Goal: Information Seeking & Learning: Learn about a topic

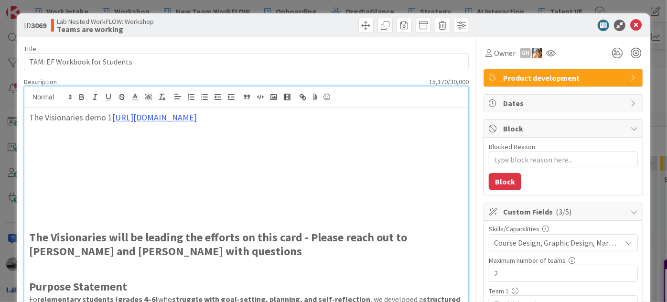
scroll to position [955, 547]
click at [630, 22] on icon at bounding box center [635, 25] width 11 height 11
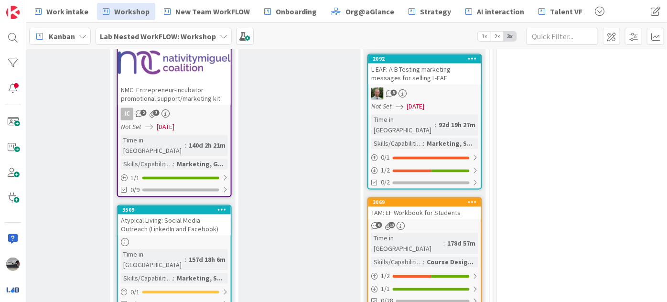
click at [196, 32] on b "Lab Nested WorkFLOW: Workshop" at bounding box center [158, 37] width 116 height 10
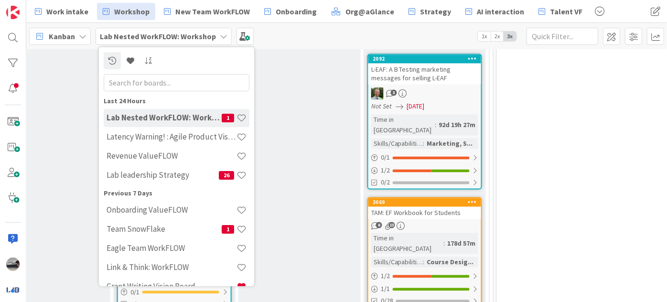
click at [192, 78] on input "text" at bounding box center [177, 82] width 146 height 17
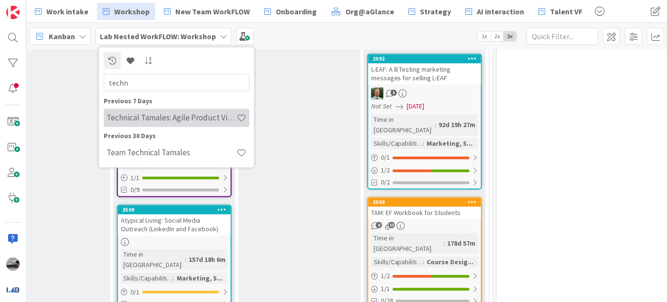
type input "techn"
click at [200, 118] on h4 "Technical Tamales: Agile Product Vision" at bounding box center [171, 118] width 130 height 10
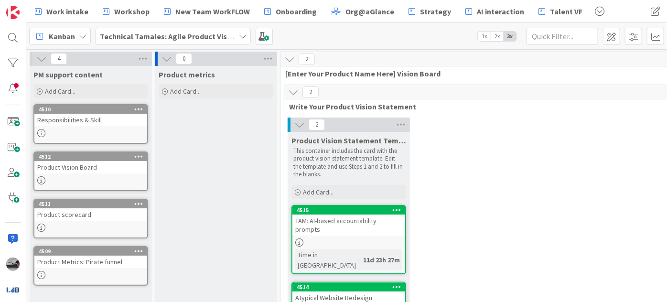
scroll to position [86, 0]
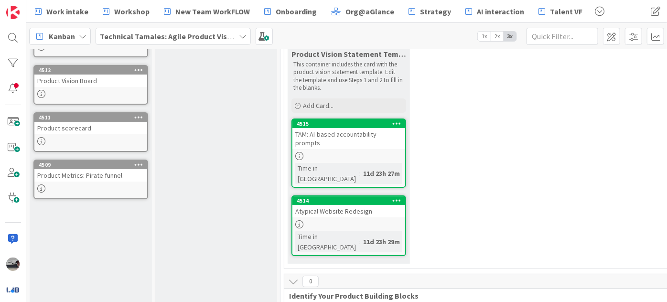
click at [360, 133] on div "TAM: AI-based accountability prompts" at bounding box center [348, 138] width 113 height 21
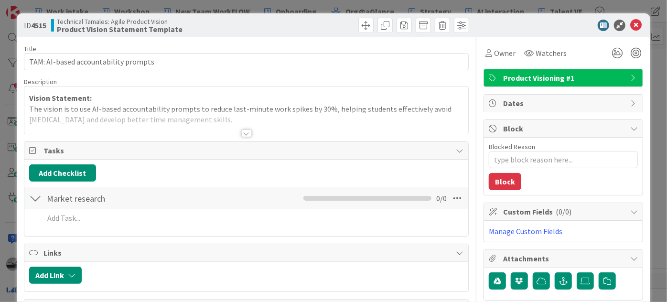
click at [241, 129] on div at bounding box center [246, 133] width 11 height 8
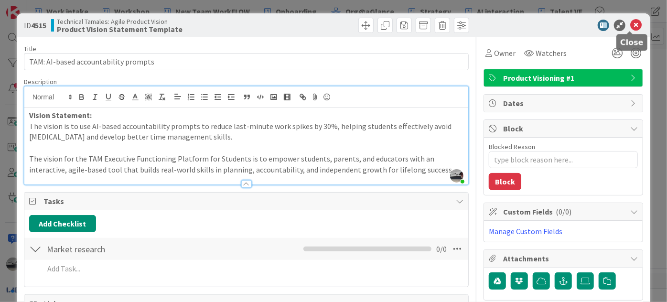
click at [631, 22] on icon at bounding box center [635, 25] width 11 height 11
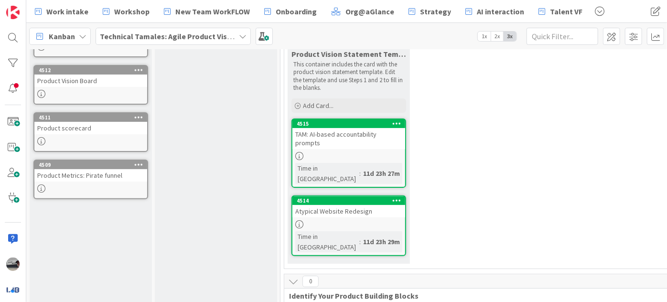
click at [340, 205] on div "Atypical Website Redesign" at bounding box center [348, 211] width 113 height 12
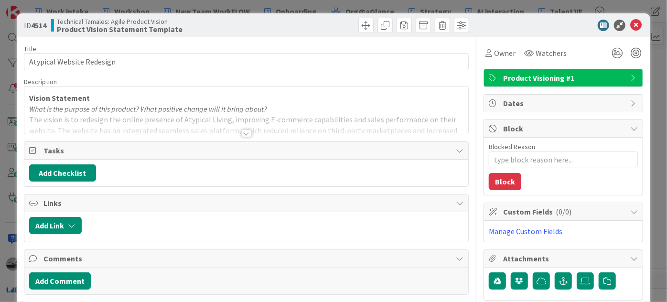
click at [241, 130] on div at bounding box center [246, 133] width 11 height 8
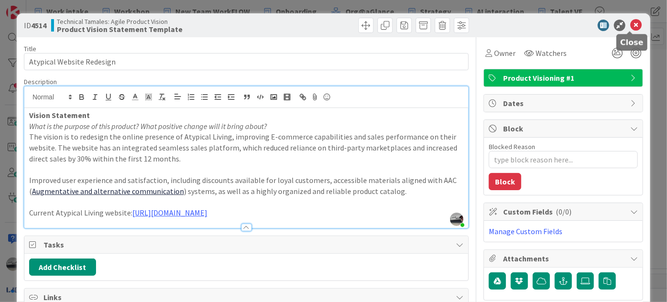
click at [630, 26] on icon at bounding box center [635, 25] width 11 height 11
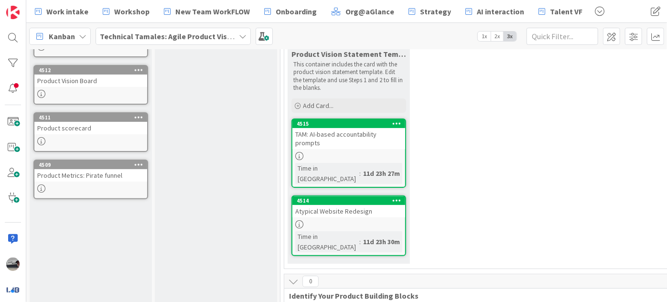
click at [344, 139] on link "4515 TAM: AI-based accountability prompts Time in [GEOGRAPHIC_DATA] : 11d 23h 2…" at bounding box center [348, 152] width 115 height 69
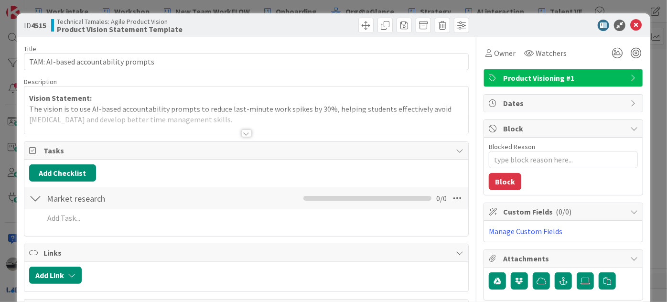
click at [244, 132] on div at bounding box center [246, 133] width 11 height 8
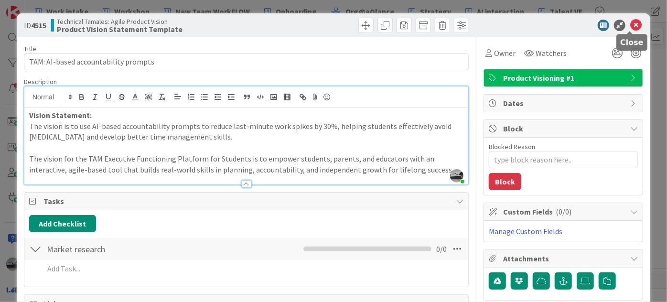
drag, startPoint x: 629, startPoint y: 20, endPoint x: 614, endPoint y: 32, distance: 19.4
click at [630, 20] on icon at bounding box center [635, 25] width 11 height 11
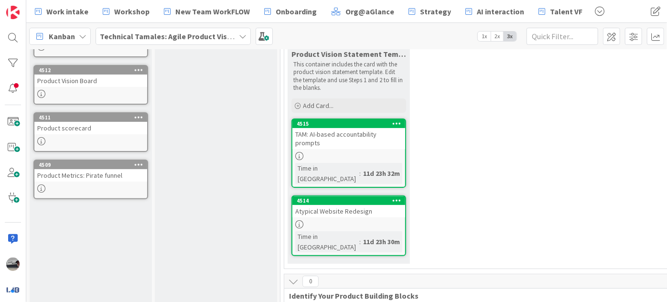
click at [324, 205] on div "Atypical Website Redesign" at bounding box center [348, 211] width 113 height 12
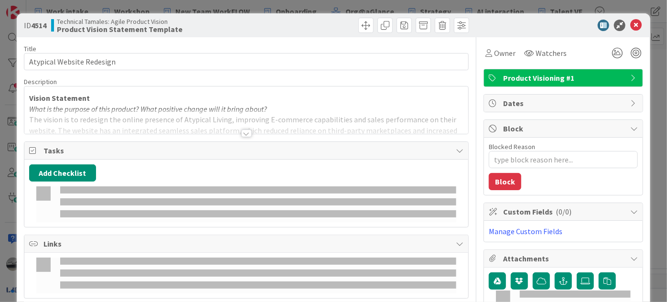
type textarea "x"
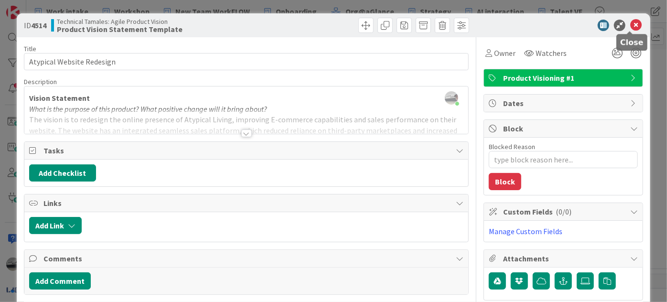
click at [634, 21] on icon at bounding box center [635, 25] width 11 height 11
